Goal: Transaction & Acquisition: Subscribe to service/newsletter

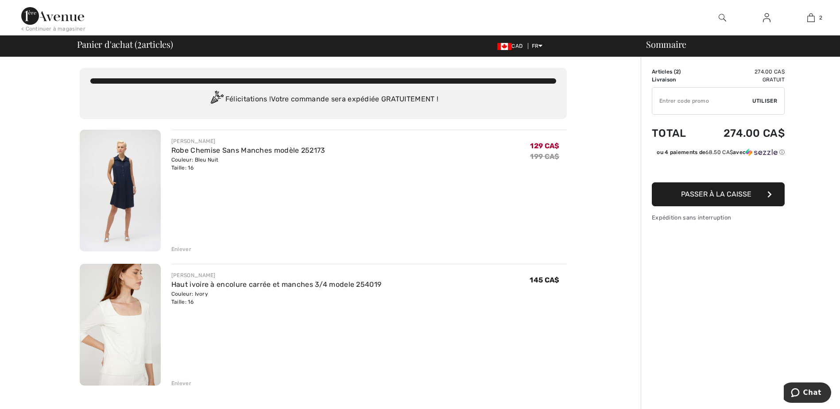
click at [677, 101] on input "TEXT" at bounding box center [702, 101] width 100 height 27
type input "EXTRA20"
click at [761, 99] on span "Utiliser" at bounding box center [765, 101] width 25 height 8
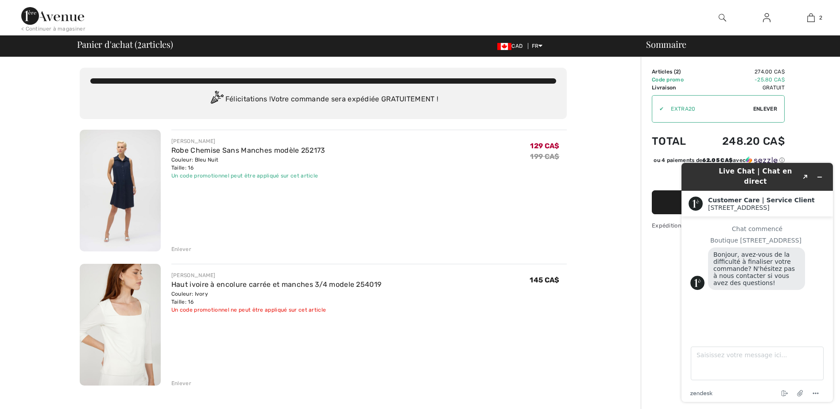
click at [516, 220] on div "JOSEPH RIBKOFF Robe Chemise Sans Manches modèle 252173 Couleur: Bleu Nuit Taill…" at bounding box center [369, 192] width 396 height 124
click at [590, 162] on div "Vous n'êtes qu'à 0.00 CA$ de la LIVRAISON GRATUITE! Continuer à magasiner > Fél…" at bounding box center [323, 411] width 636 height 708
click at [818, 174] on icon "Réduire le widget" at bounding box center [820, 177] width 6 height 6
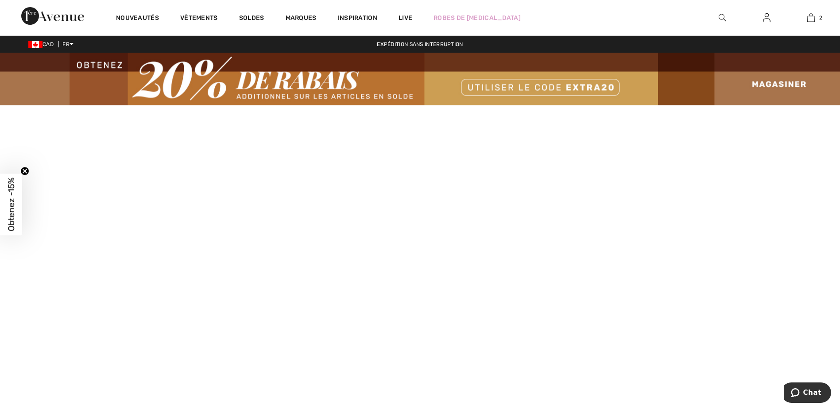
click at [495, 85] on img at bounding box center [420, 79] width 840 height 53
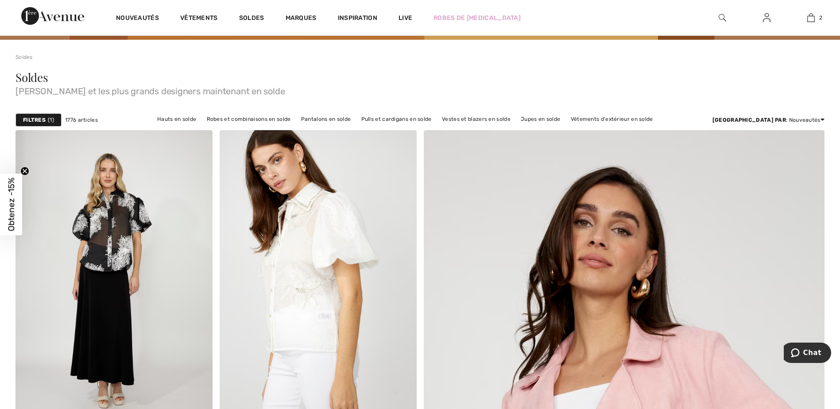
scroll to position [59, 0]
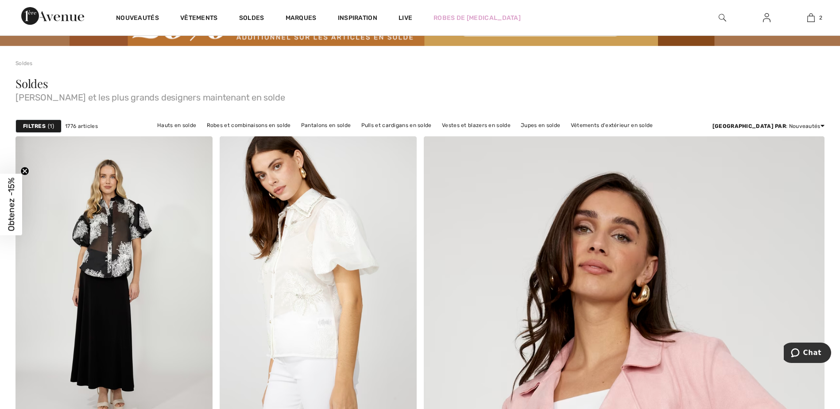
click at [34, 126] on strong "Filtres" at bounding box center [34, 126] width 23 height 8
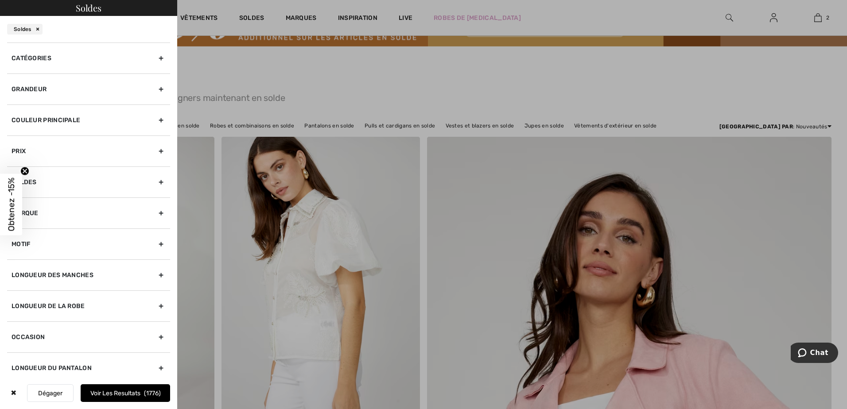
click at [154, 120] on div "Couleur Principale" at bounding box center [88, 120] width 163 height 31
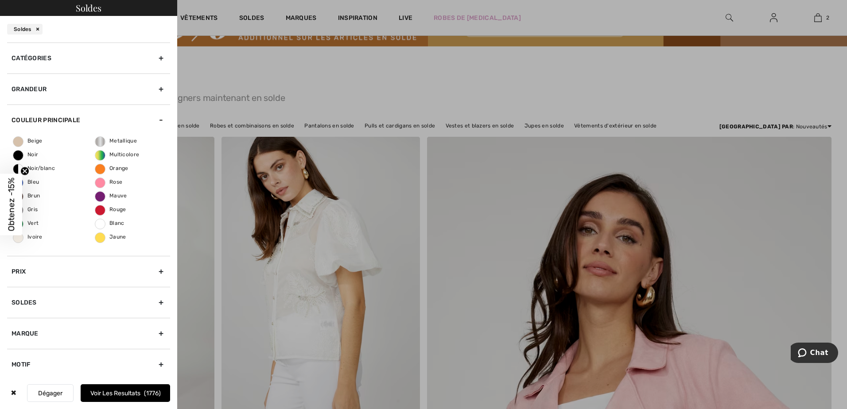
click at [22, 182] on span "Obtenez -15%" at bounding box center [11, 205] width 22 height 62
click at [16, 182] on div "Close dialog Débloquez votre 15% de rabais Inscrivez-vous aux textos pour recev…" at bounding box center [423, 204] width 847 height 409
click at [55, 186] on div "Beige Noir Noir/blanc Bleu Brun Gris Vert [GEOGRAPHIC_DATA] Metallique Multicol…" at bounding box center [88, 196] width 163 height 120
click at [128, 393] on button "Voir les resultats 1776" at bounding box center [125, 393] width 89 height 18
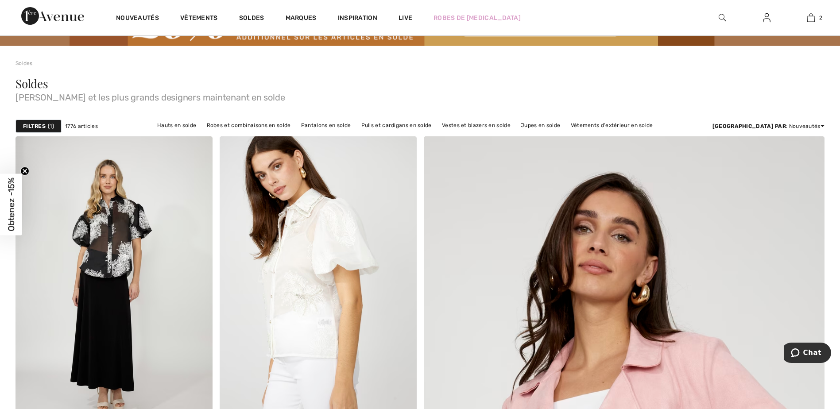
click at [12, 195] on span "Obtenez -15%" at bounding box center [11, 205] width 10 height 54
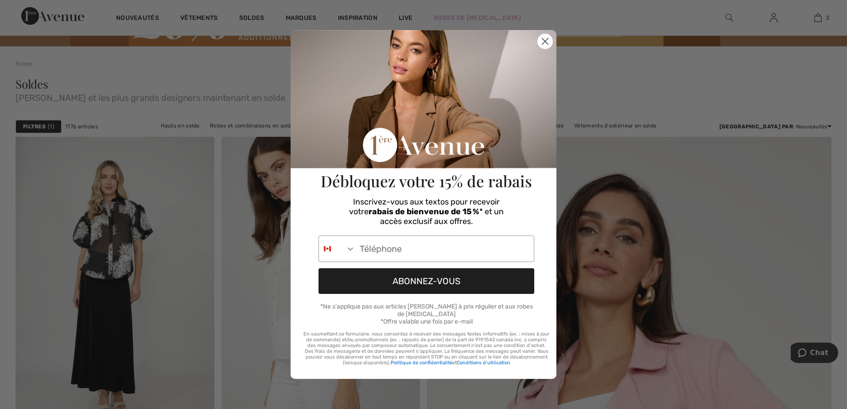
drag, startPoint x: 547, startPoint y: 45, endPoint x: 598, endPoint y: 51, distance: 51.3
click at [598, 51] on div "Close dialog Débloquez votre 15% de rabais Inscrivez-vous aux textos pour recev…" at bounding box center [423, 204] width 847 height 409
click at [364, 253] on input "Phone Number" at bounding box center [444, 249] width 179 height 26
type input "[PHONE_NUMBER]"
click at [429, 289] on button "ABONNEZ-VOUS" at bounding box center [426, 281] width 216 height 26
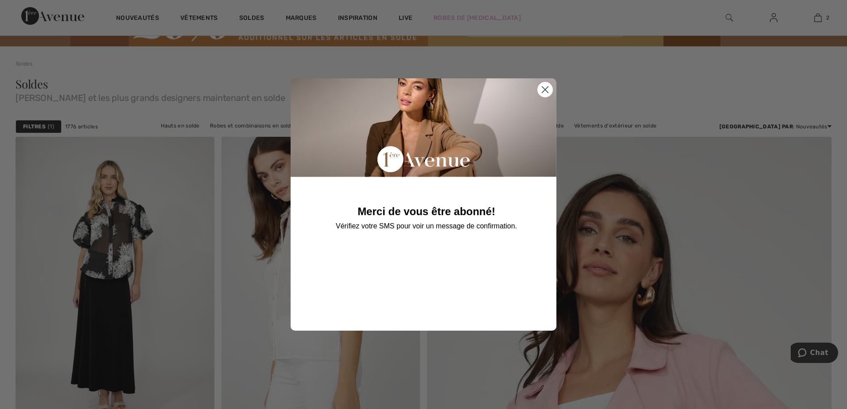
click at [546, 89] on icon "Close dialog" at bounding box center [545, 90] width 6 height 6
